Goal: Check status: Check status

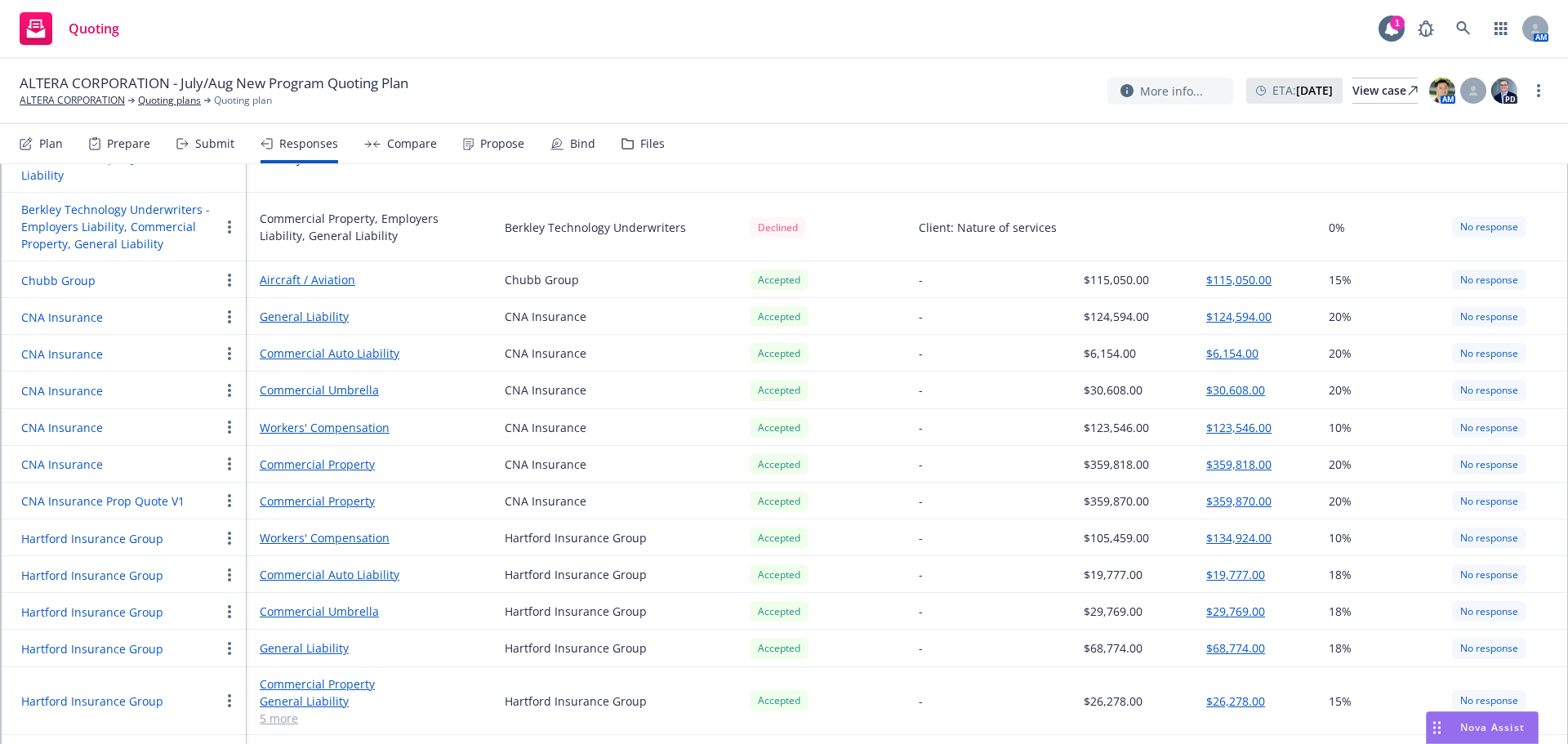
scroll to position [568, 0]
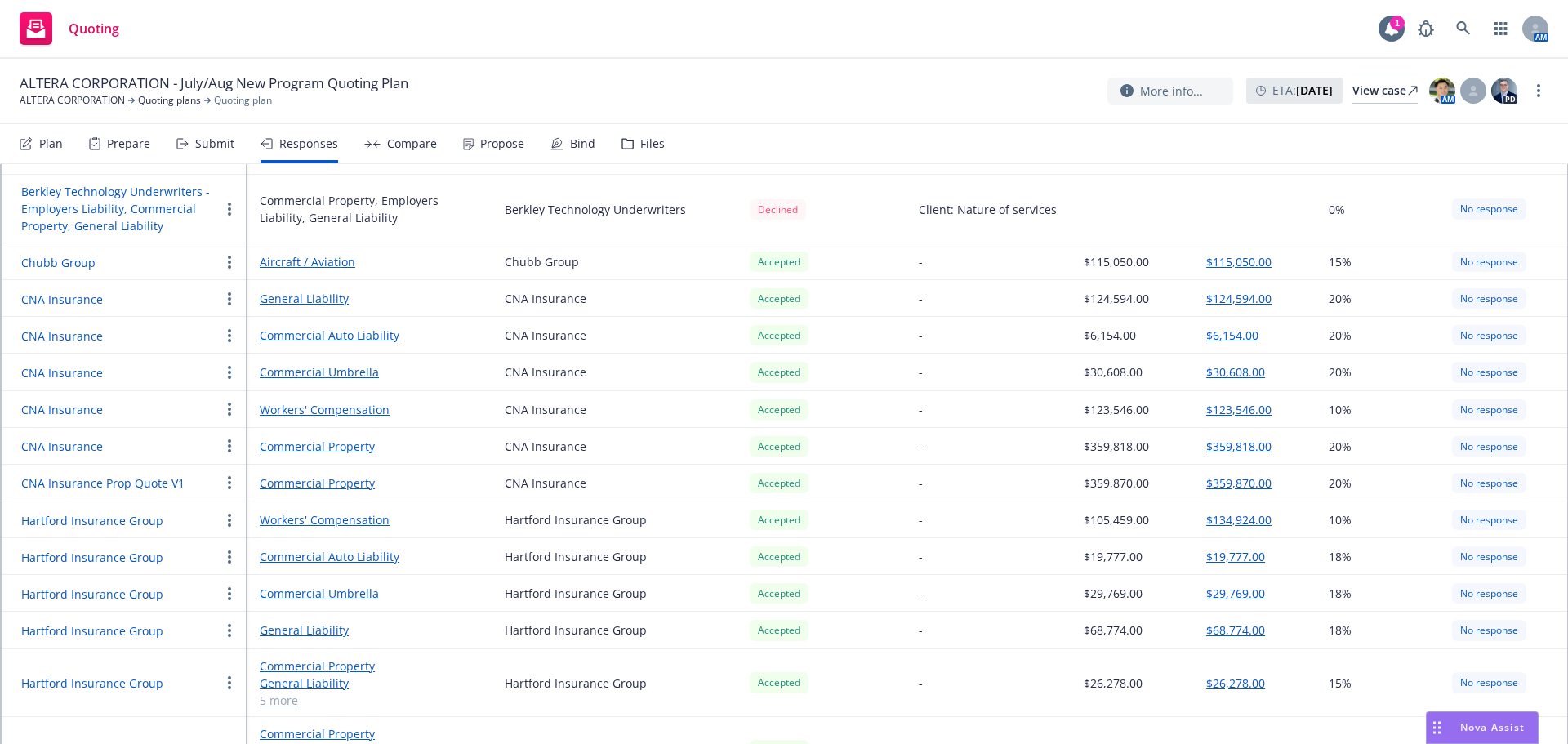
click at [1120, 502] on td "$105,459.00" at bounding box center [1131, 520] width 122 height 37
